Goal: Information Seeking & Learning: Learn about a topic

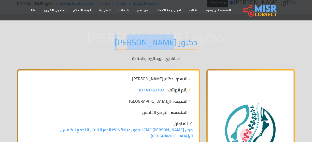
scroll to position [25, 0]
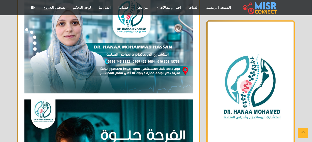
scroll to position [236, 0]
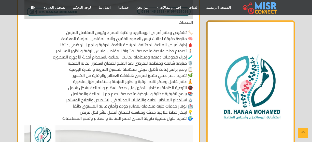
scroll to position [1755, 0]
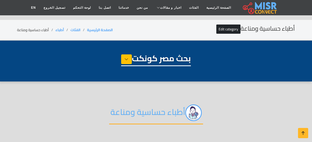
select select "*****"
select select "**********"
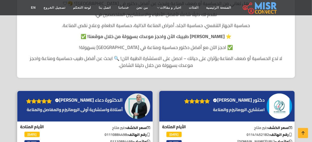
click at [99, 103] on h4 "الدكتورة دعاء [PERSON_NAME] Verified account" at bounding box center [89, 100] width 68 height 6
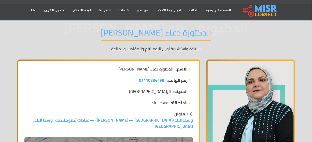
scroll to position [92, 0]
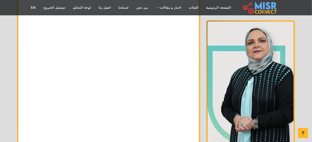
scroll to position [3889, 0]
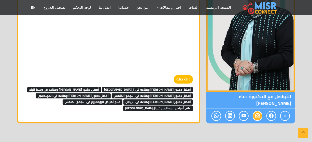
click at [260, 111] on span at bounding box center [258, 116] width 10 height 10
click at [271, 111] on icon at bounding box center [271, 115] width 5 height 8
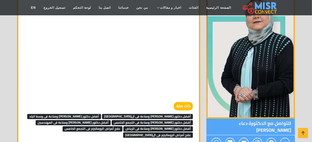
scroll to position [3820, 0]
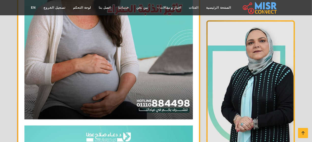
scroll to position [2986, 0]
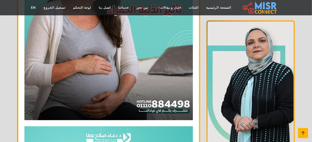
click at [303, 135] on icon at bounding box center [303, 132] width 7 height 7
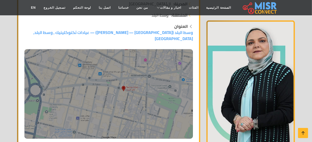
scroll to position [2986, 0]
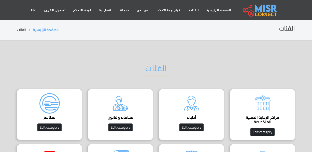
scroll to position [23, 0]
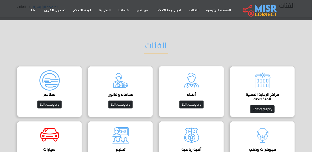
click at [193, 87] on img at bounding box center [192, 80] width 20 height 20
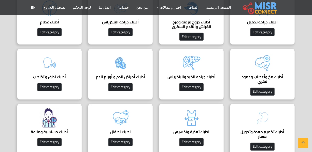
scroll to position [370, 0]
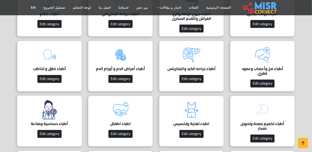
click at [58, 100] on img at bounding box center [49, 110] width 20 height 20
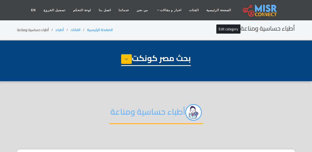
select select "*****"
select select "**********"
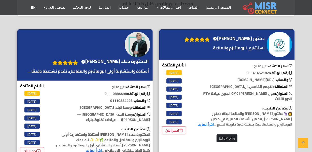
scroll to position [231, 0]
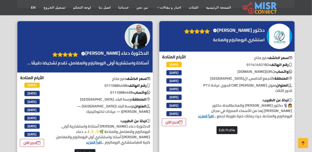
click at [141, 50] on h4 "الدكتورة دعاء صلاح عطا Verified account" at bounding box center [115, 53] width 68 height 6
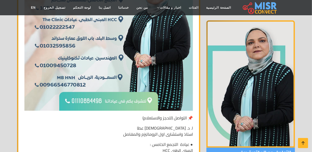
scroll to position [2662, 0]
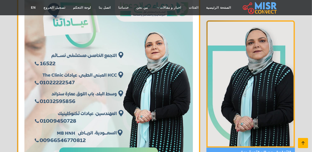
click at [306, 144] on icon at bounding box center [303, 143] width 7 height 7
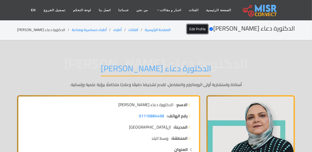
click at [208, 30] on link "Edit Profile" at bounding box center [197, 28] width 21 height 9
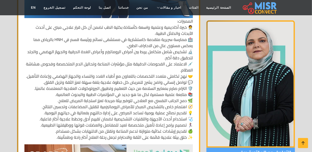
scroll to position [880, 0]
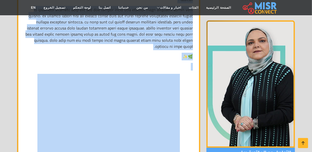
scroll to position [3287, 0]
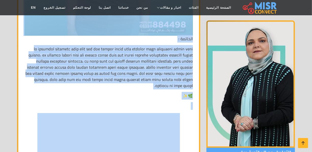
drag, startPoint x: 194, startPoint y: 35, endPoint x: 118, endPoint y: 81, distance: 88.5
copy div "الدكتورة دعاء صلاح عطا – أستاذة واستشارية أولى الروماتيزم والمفاصل والمناعة 🌿✨ …"
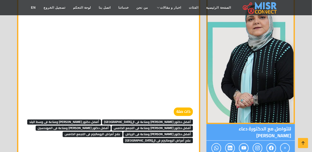
scroll to position [3889, 0]
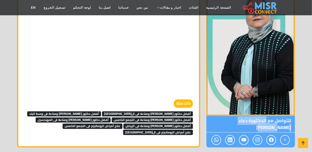
copy span "الدكتورة دعاء [PERSON_NAME]"
drag, startPoint x: 266, startPoint y: 106, endPoint x: 199, endPoint y: 104, distance: 67.3
click at [215, 116] on span "للتواصل مع الدكتورة دعاء [PERSON_NAME]" at bounding box center [251, 124] width 89 height 17
copy span "الدكتورة دعاء [PERSON_NAME]"
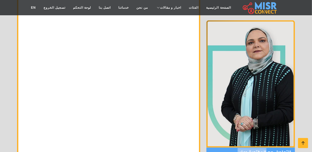
scroll to position [3797, 0]
click at [306, 140] on icon at bounding box center [303, 143] width 7 height 7
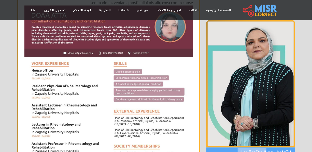
scroll to position [0, 0]
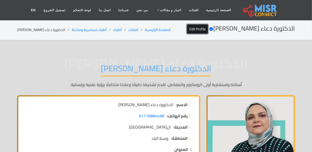
click at [208, 30] on link "Edit Profile" at bounding box center [197, 28] width 21 height 9
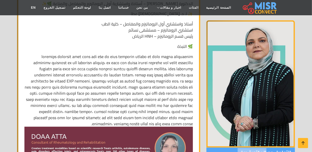
scroll to position [278, 0]
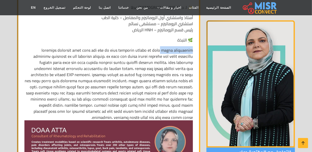
drag, startPoint x: 76, startPoint y: 42, endPoint x: 49, endPoint y: 42, distance: 27.8
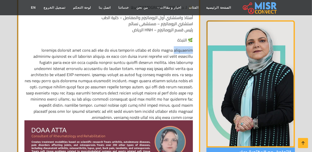
drag, startPoint x: 31, startPoint y: 43, endPoint x: 76, endPoint y: 41, distance: 45.4
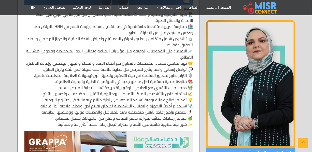
scroll to position [833, 0]
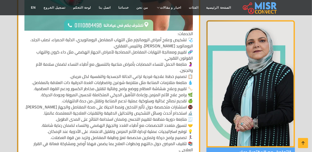
scroll to position [1296, 0]
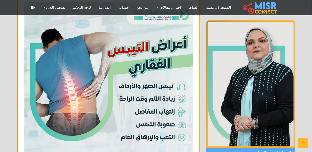
scroll to position [1458, 0]
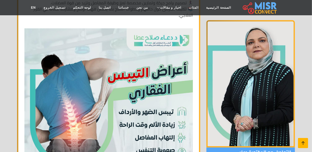
click at [305, 144] on icon at bounding box center [303, 143] width 7 height 7
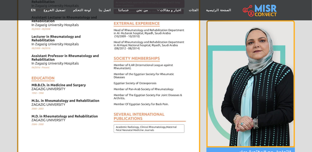
scroll to position [0, 0]
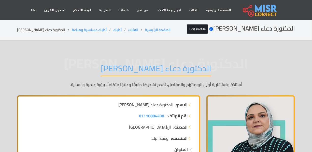
drag, startPoint x: 45, startPoint y: 26, endPoint x: 44, endPoint y: 30, distance: 3.9
click at [44, 27] on div "الدكتورة دعاء صلاح عطا Verified account Edit Profile الصفحة الرئيسية الفئات أطب…" at bounding box center [156, 30] width 278 height 10
click at [44, 30] on li "الدكتورة دعاء [PERSON_NAME]" at bounding box center [44, 29] width 55 height 5
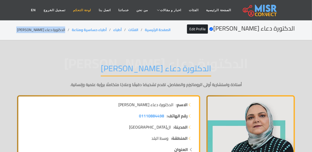
copy main "الدكتورة دعاء [PERSON_NAME]"
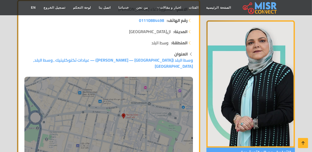
scroll to position [116, 0]
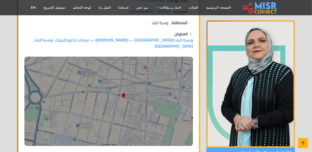
click at [307, 145] on link at bounding box center [303, 143] width 10 height 10
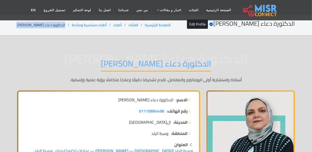
scroll to position [0, 0]
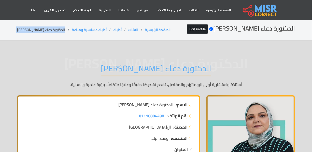
copy main "الدكتورة دعاء [PERSON_NAME]"
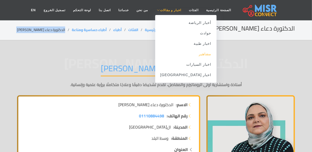
scroll to position [46, 0]
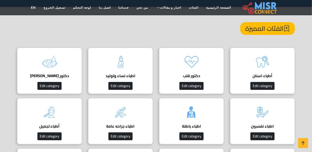
scroll to position [46, 0]
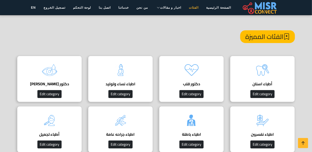
click at [188, 6] on link "الفئات" at bounding box center [193, 8] width 17 height 10
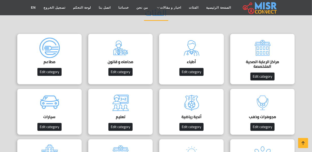
scroll to position [23, 0]
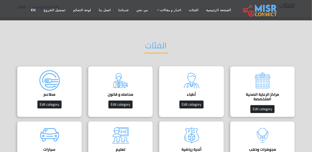
click at [185, 81] on img at bounding box center [192, 80] width 20 height 20
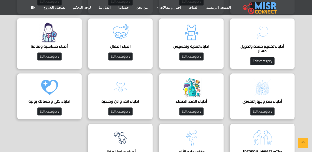
scroll to position [440, 0]
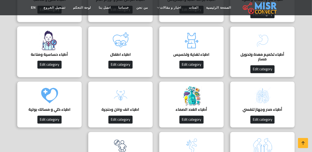
click at [50, 57] on h4 "أطباء حساسية ومناعة" at bounding box center [49, 54] width 49 height 5
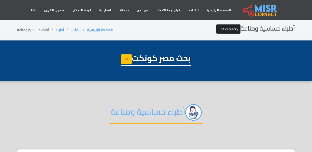
select select "*****"
select select "**********"
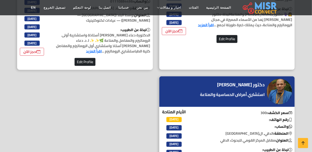
scroll to position [231, 0]
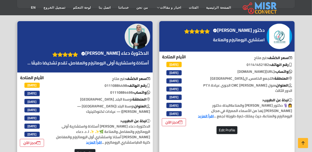
click at [111, 53] on h4 "الدكتورة دعاء صلاح عطا Verified account" at bounding box center [115, 53] width 68 height 6
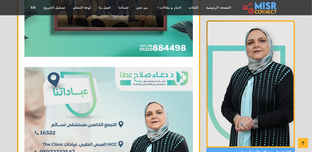
scroll to position [2431, 0]
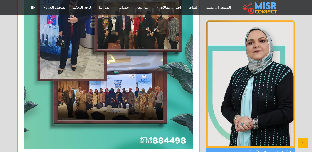
click at [303, 142] on icon at bounding box center [303, 143] width 7 height 7
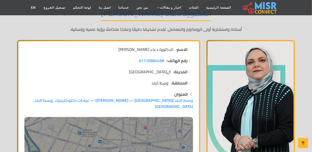
scroll to position [92, 0]
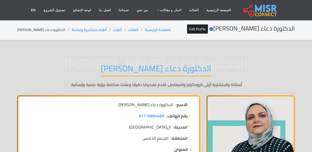
scroll to position [92, 0]
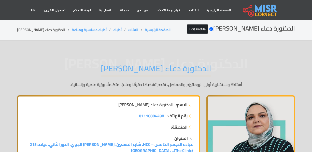
scroll to position [92, 0]
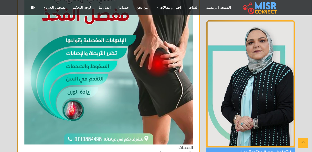
scroll to position [2431, 0]
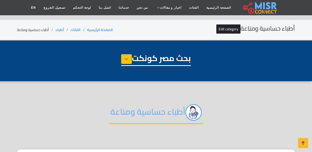
select select "*****"
select select "**********"
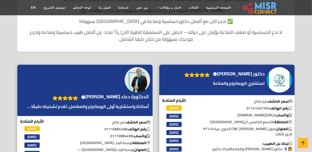
scroll to position [231, 0]
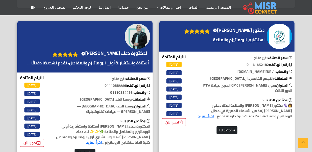
click at [242, 30] on h4 "دكتور هناء محمد حسن Verified account" at bounding box center [239, 31] width 52 height 6
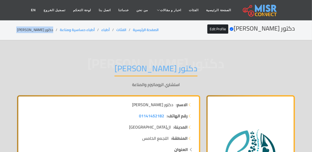
click at [38, 28] on li "دكتور [PERSON_NAME]" at bounding box center [38, 29] width 43 height 5
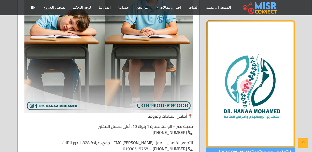
scroll to position [2199, 0]
click at [304, 141] on icon at bounding box center [303, 143] width 7 height 7
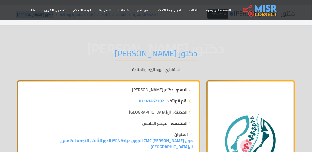
scroll to position [23, 0]
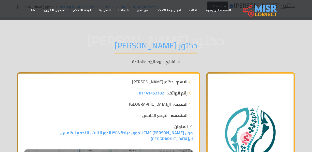
click at [146, 49] on h1 "دكتور [PERSON_NAME]" at bounding box center [156, 46] width 83 height 13
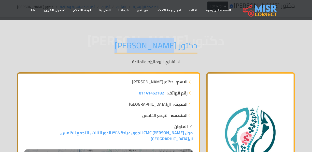
click at [146, 49] on h1 "دكتور [PERSON_NAME]" at bounding box center [156, 46] width 83 height 13
copy div "دكتور [PERSON_NAME]"
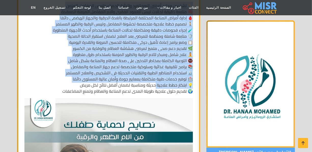
scroll to position [1875, 0]
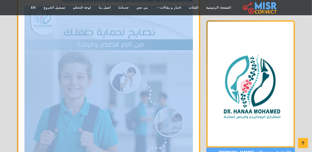
drag, startPoint x: 194, startPoint y: 59, endPoint x: 158, endPoint y: 77, distance: 40.1
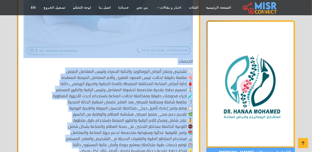
scroll to position [1783, 0]
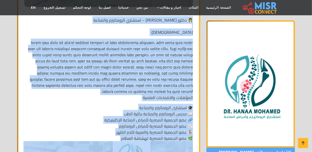
click at [191, 26] on p "👩‍⚕️ دكتور هناء محمد حسن – استشاري الروماتيزم والمناعة البذة:" at bounding box center [108, 26] width 169 height 18
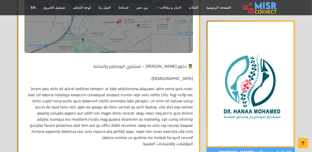
scroll to position [208, 0]
drag, startPoint x: 192, startPoint y: 57, endPoint x: 193, endPoint y: 60, distance: 3.3
click at [193, 63] on p "👩‍⚕️ دكتور هناء محمد حسن – استشاري الروماتيزم والمناعة البذة:" at bounding box center [108, 72] width 169 height 18
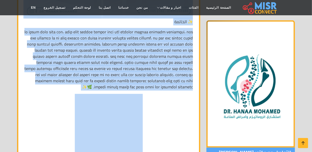
scroll to position [2778, 0]
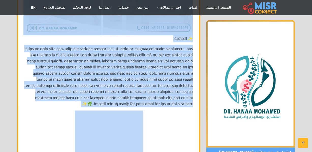
drag, startPoint x: 193, startPoint y: 60, endPoint x: 72, endPoint y: 103, distance: 128.9
copy div "👩‍⚕️ دكتور هناء محمد حسن – استشاري الروماتيزم والمناعة البذة: دكتور هناء محمد ح…"
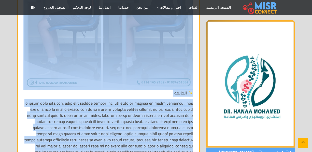
scroll to position [2709, 0]
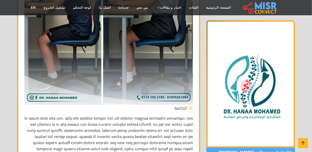
click at [305, 141] on icon at bounding box center [303, 143] width 7 height 7
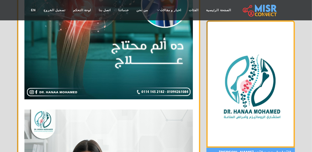
scroll to position [0, 0]
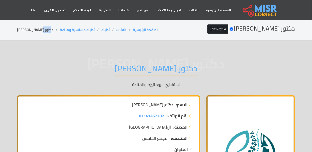
drag, startPoint x: 49, startPoint y: 30, endPoint x: 38, endPoint y: 32, distance: 11.1
click at [38, 32] on li "دكتور [PERSON_NAME]" at bounding box center [38, 29] width 43 height 5
click at [37, 32] on li "دكتور [PERSON_NAME]" at bounding box center [38, 29] width 43 height 5
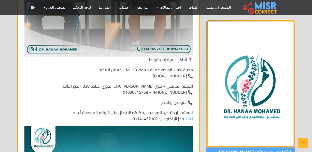
scroll to position [2248, 0]
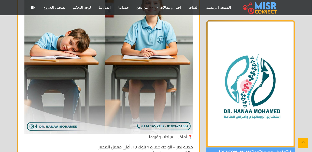
click at [306, 143] on icon at bounding box center [303, 143] width 7 height 7
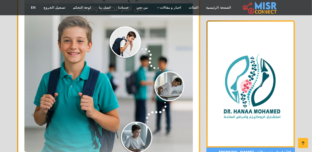
scroll to position [1864, 0]
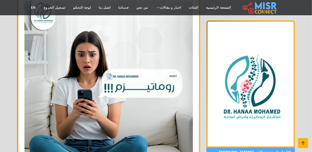
click at [302, 144] on icon at bounding box center [303, 143] width 7 height 7
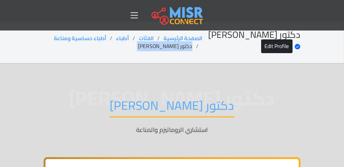
scroll to position [6, 0]
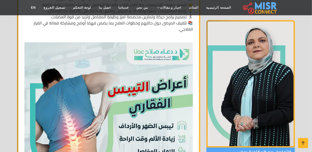
scroll to position [1412, 0]
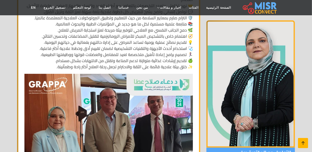
click at [303, 141] on icon at bounding box center [303, 143] width 7 height 7
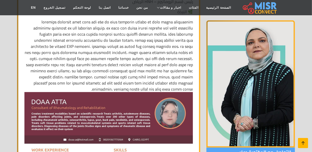
click at [304, 143] on icon at bounding box center [303, 143] width 7 height 7
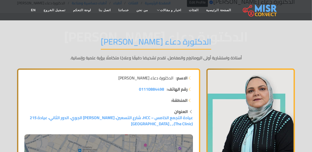
scroll to position [0, 0]
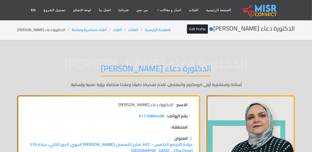
click at [46, 33] on li "الدكتورة دعاء [PERSON_NAME]" at bounding box center [44, 29] width 55 height 5
copy main "الدكتورة دعاء [PERSON_NAME]"
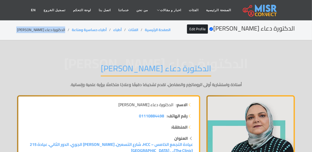
copy main "الدكتورة دعاء [PERSON_NAME]"
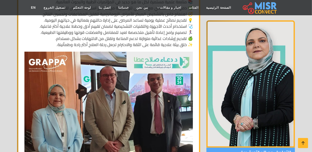
scroll to position [926, 0]
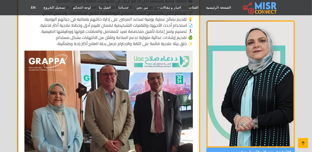
click at [302, 141] on icon at bounding box center [303, 143] width 7 height 7
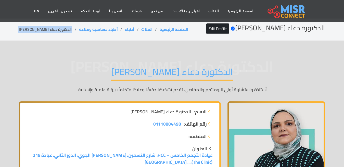
scroll to position [0, 0]
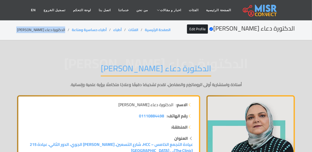
copy main "الدكتورة دعاء [PERSON_NAME]"
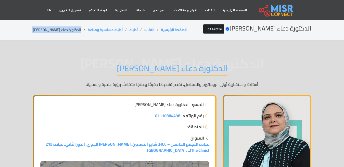
copy main "الدكتورة دعاء [PERSON_NAME]"
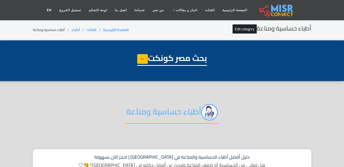
select select "*****"
select select "**********"
